Goal: Find specific page/section: Find specific page/section

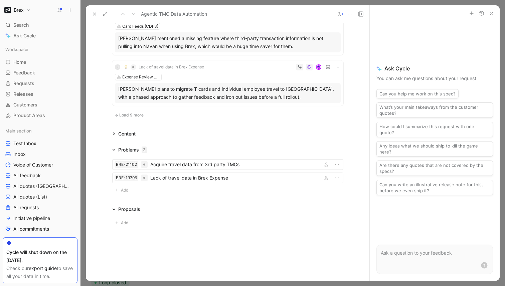
scroll to position [518, 0]
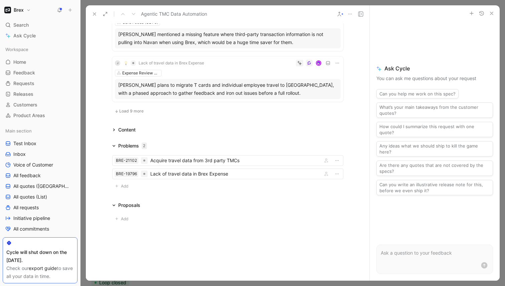
click at [124, 110] on span "Load 9 more" at bounding box center [131, 111] width 24 height 5
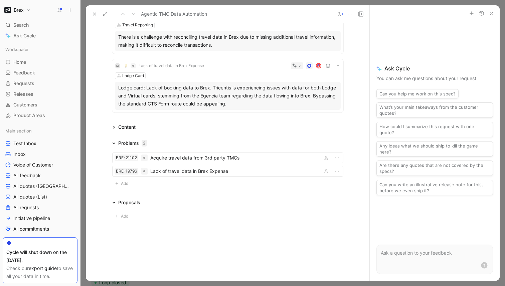
scroll to position [987, 0]
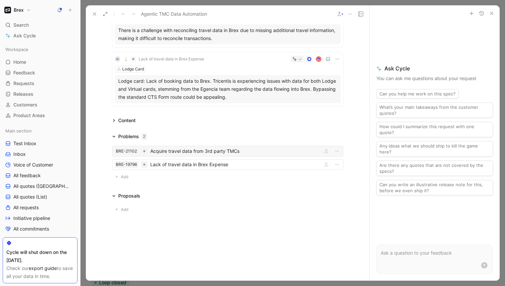
click at [242, 152] on div "Acquire travel data from 3rd party TMCs" at bounding box center [234, 151] width 169 height 8
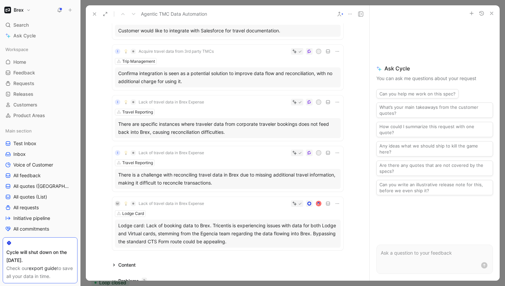
scroll to position [987, 0]
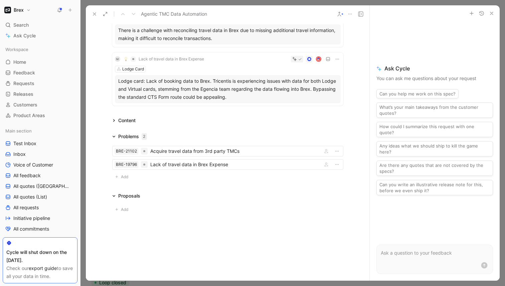
click at [492, 12] on icon "button" at bounding box center [491, 13] width 5 height 5
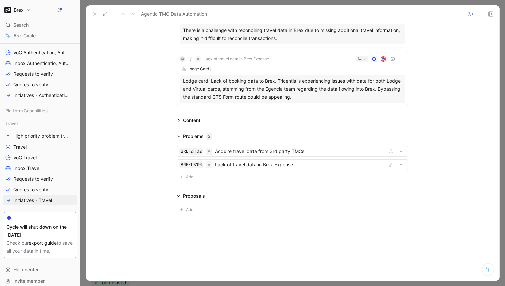
scroll to position [416, 0]
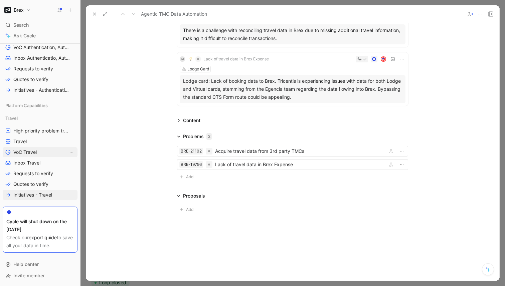
click at [45, 153] on link "VoC Travel" at bounding box center [40, 152] width 75 height 10
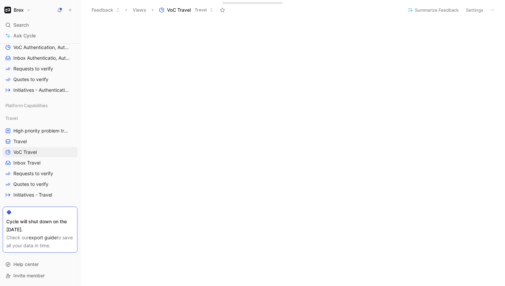
scroll to position [304, 0]
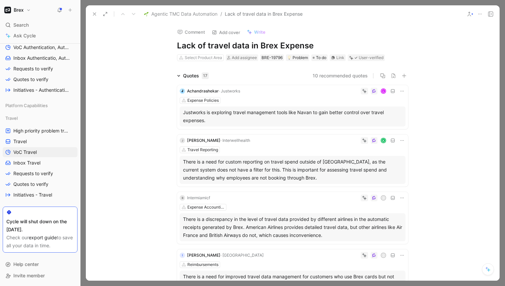
click at [94, 16] on icon at bounding box center [94, 13] width 5 height 5
